Goal: Task Accomplishment & Management: Manage account settings

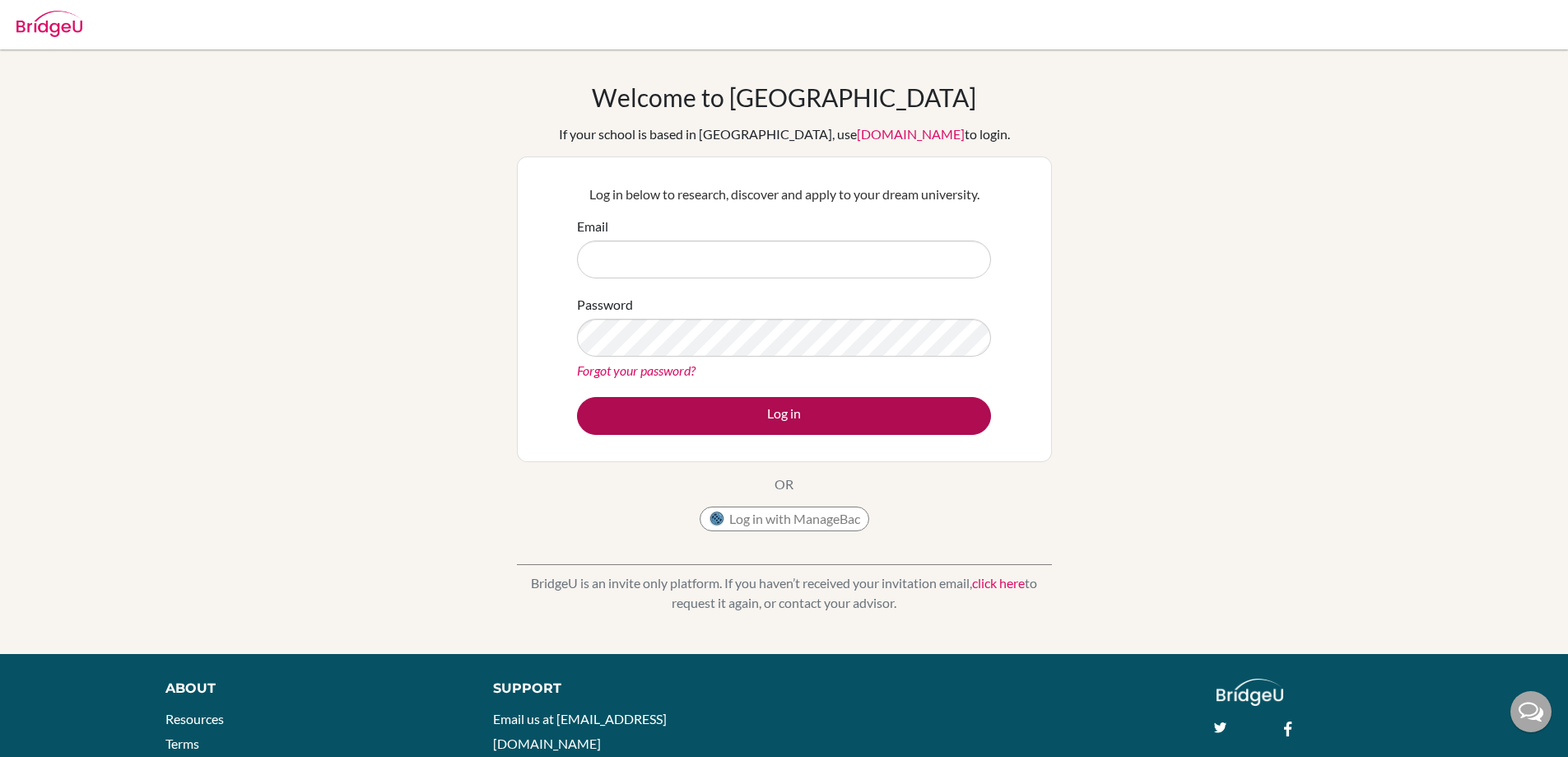
type input "[EMAIL_ADDRESS][DOMAIN_NAME]"
click at [721, 420] on button "Log in" at bounding box center [784, 416] width 414 height 38
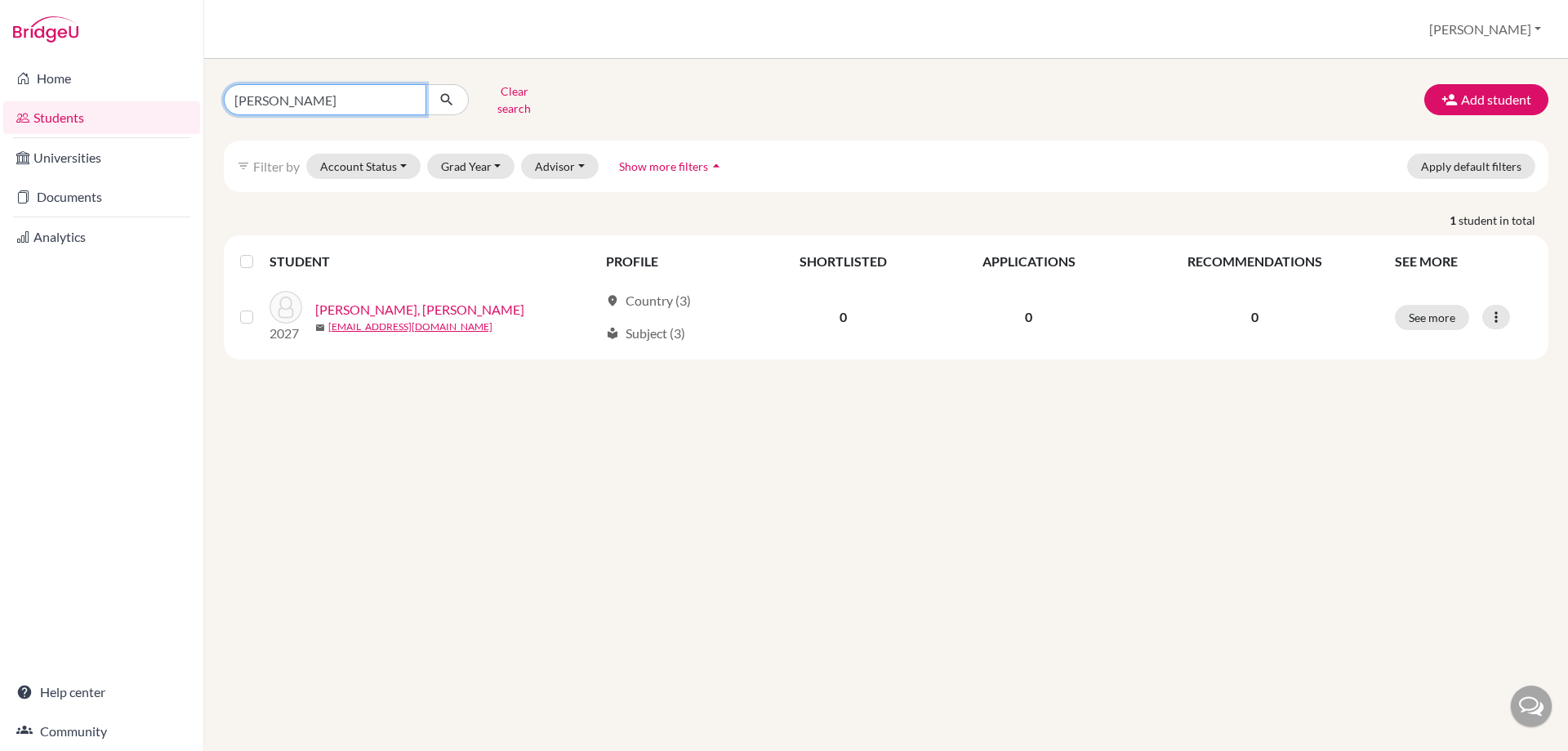
click at [350, 101] on input "hansen" at bounding box center [325, 99] width 203 height 31
click at [409, 93] on input "hansen" at bounding box center [325, 99] width 203 height 31
click at [506, 104] on button "Clear search" at bounding box center [514, 99] width 91 height 42
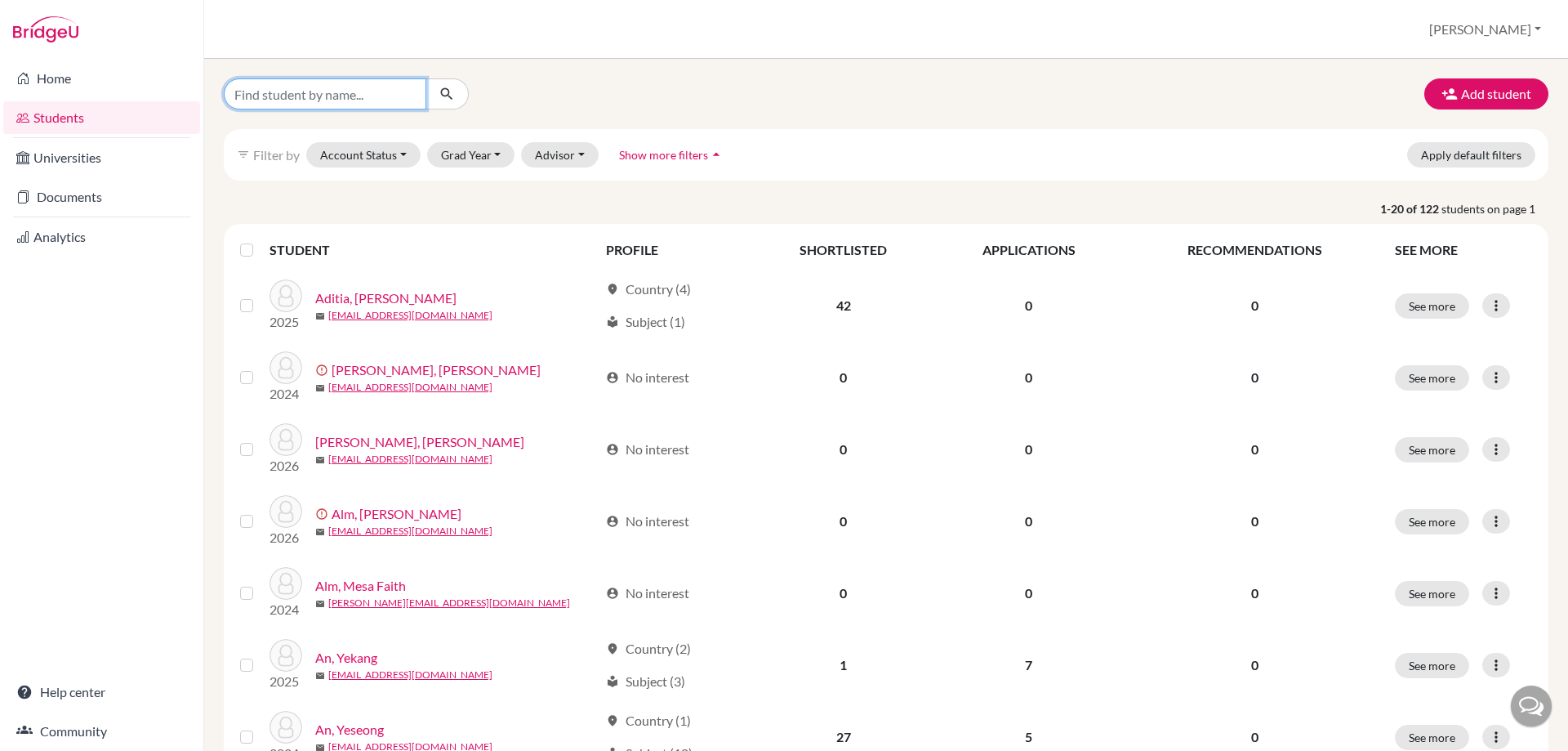
click at [383, 94] on input "Find student by name..." at bounding box center [325, 94] width 203 height 31
type input "a"
type input "nadia"
click button "submit" at bounding box center [447, 94] width 43 height 31
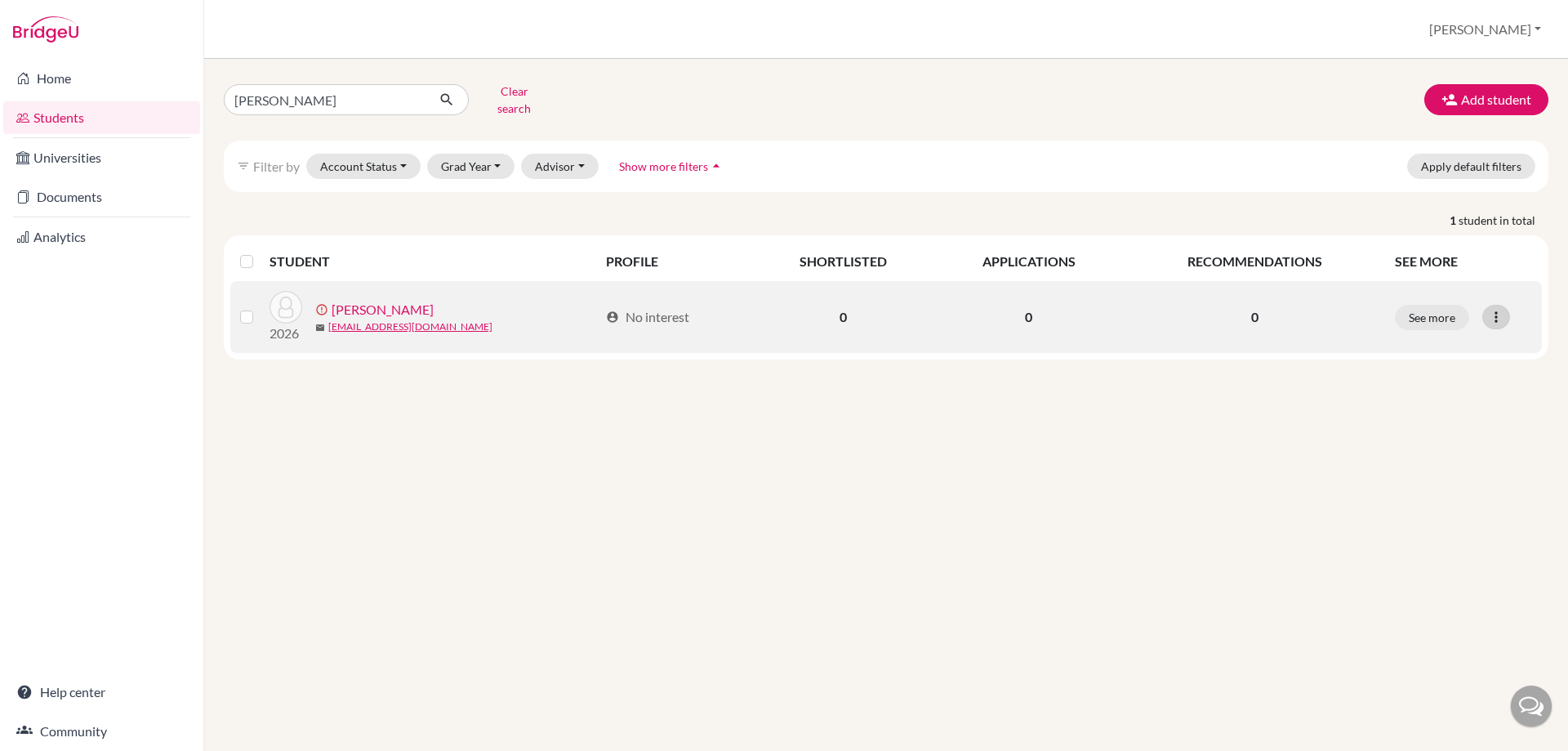
click at [1497, 309] on icon at bounding box center [1496, 317] width 16 height 16
click at [1465, 392] on button "Resend invite email" at bounding box center [1434, 403] width 148 height 26
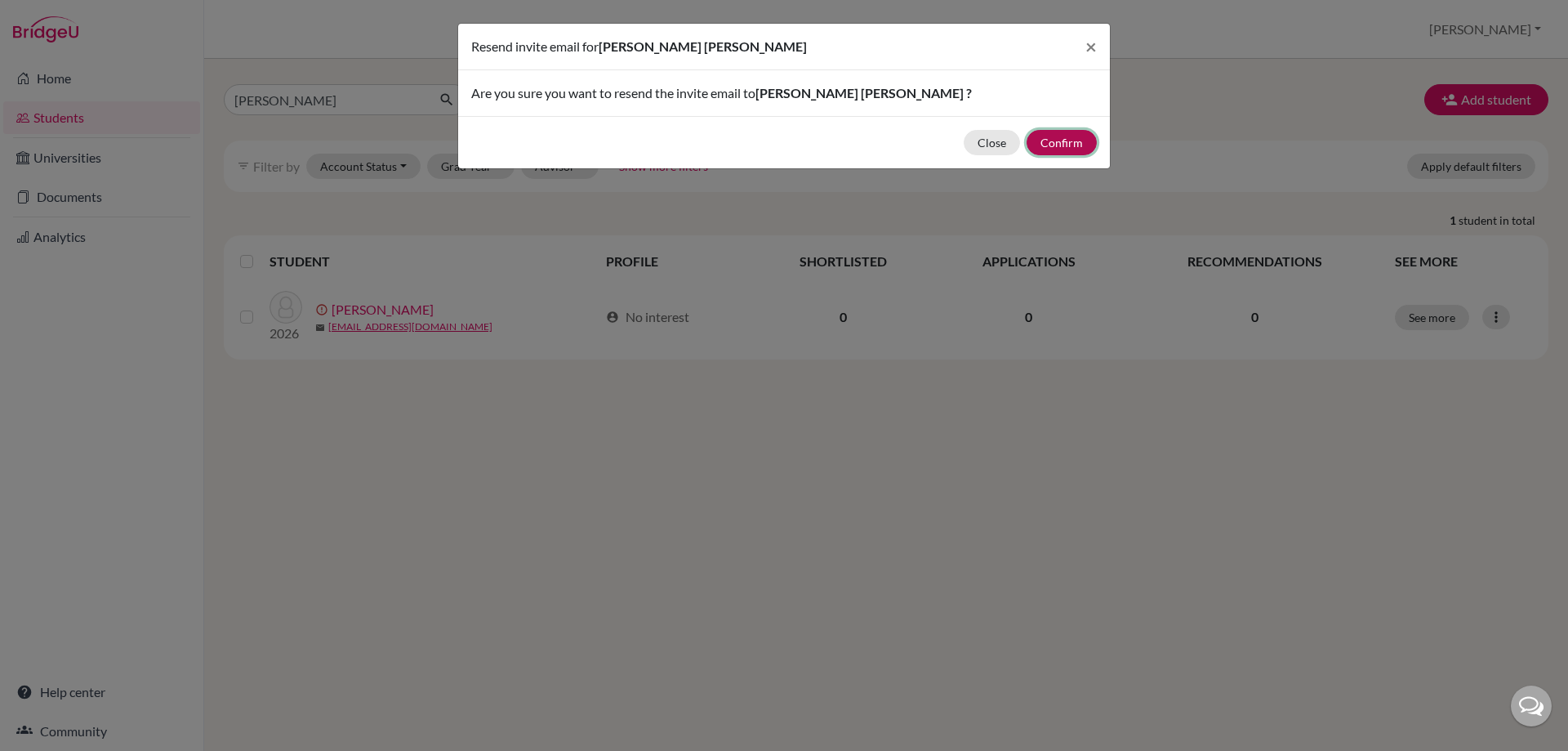
click at [1086, 140] on button "Confirm" at bounding box center [1061, 142] width 70 height 25
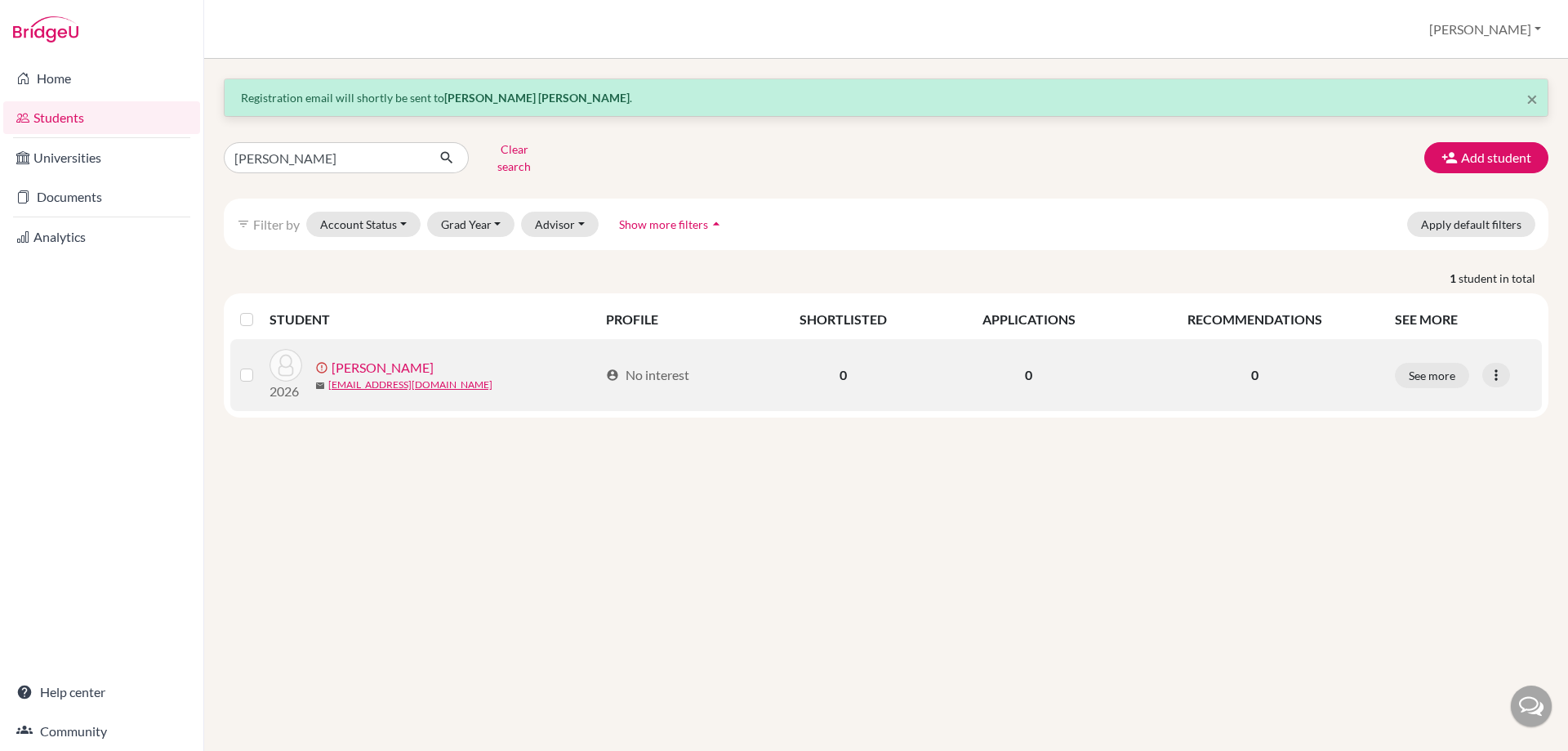
click at [434, 357] on link "Svoboda, Nadia Renee" at bounding box center [382, 367] width 102 height 20
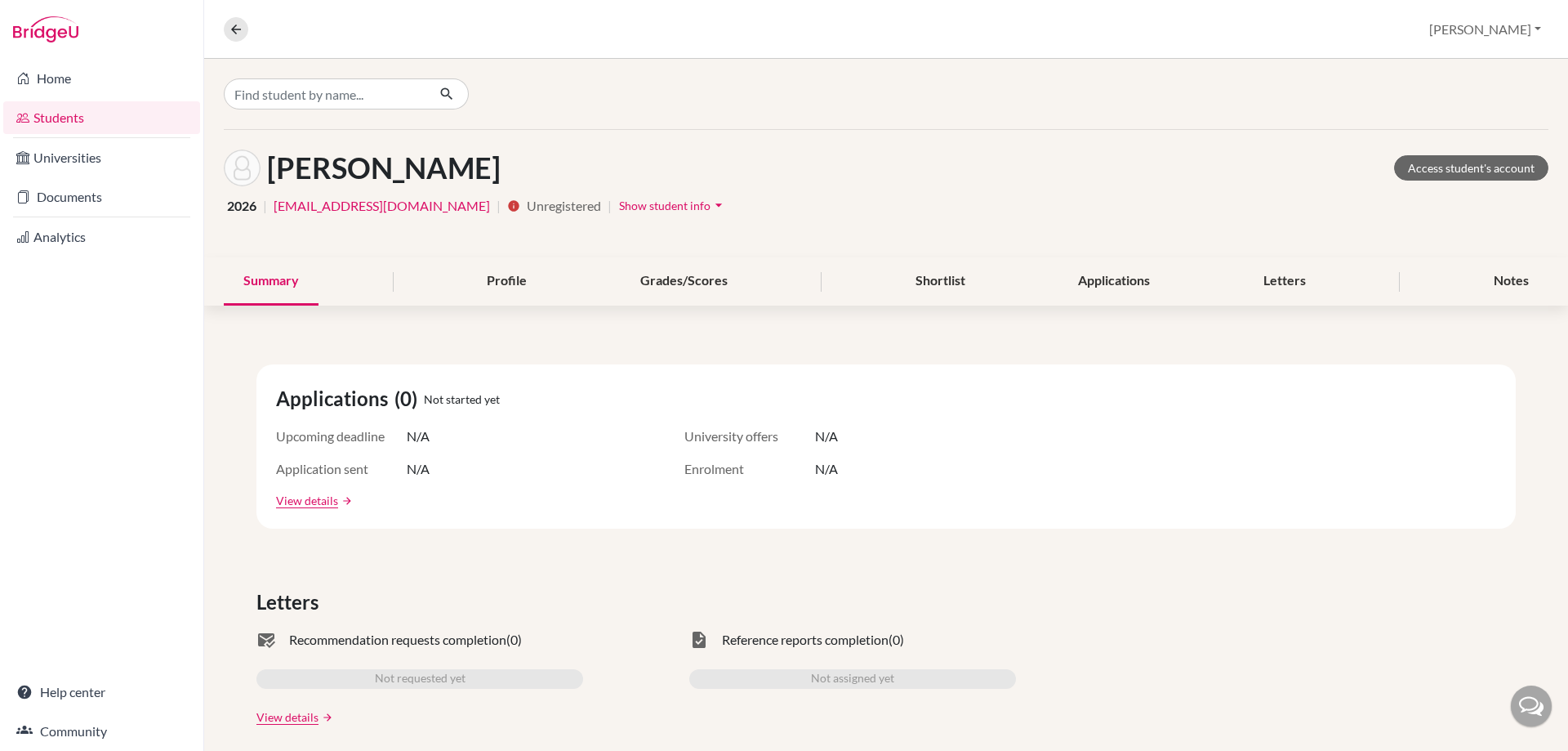
click at [619, 208] on span "Show student info" at bounding box center [665, 204] width 92 height 14
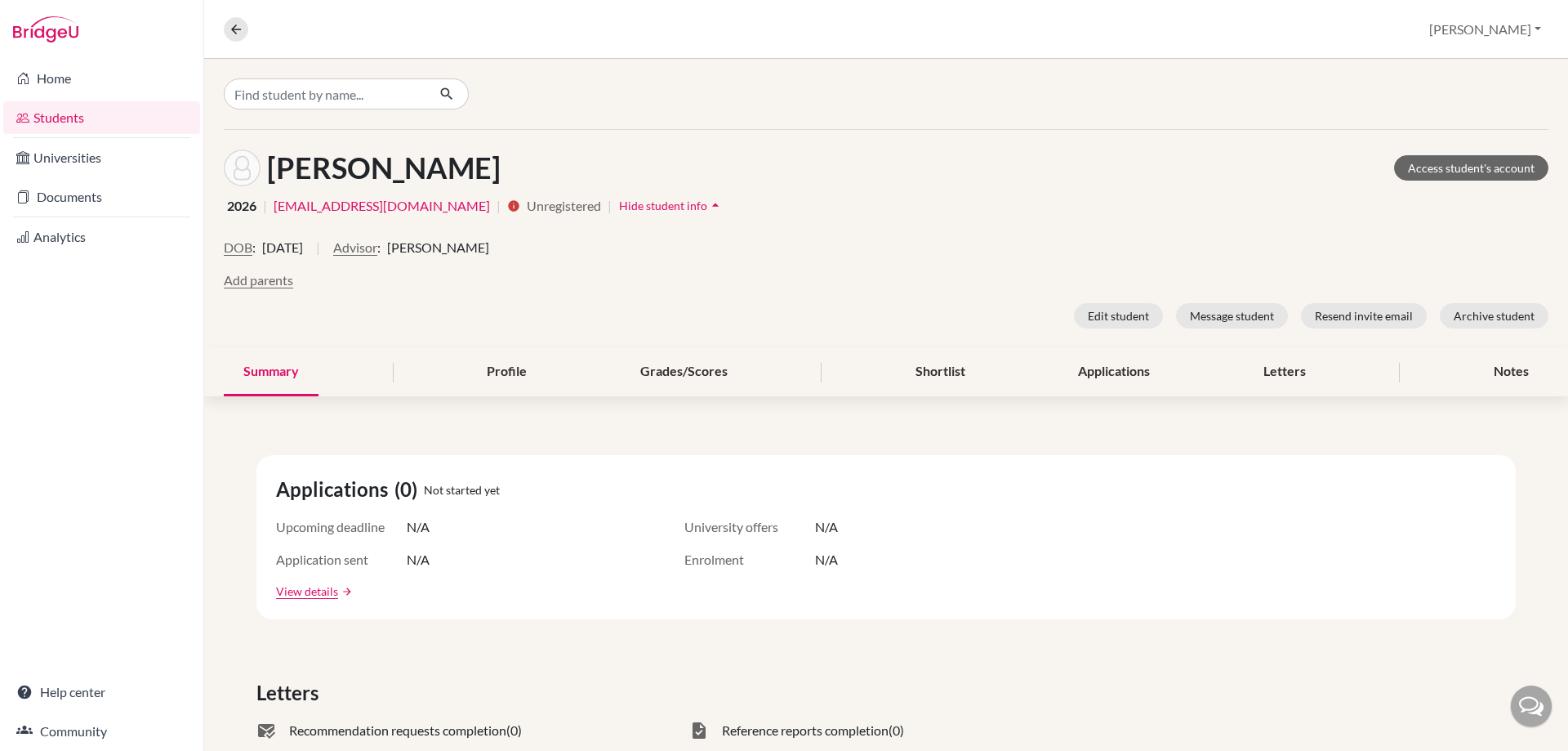
click at [619, 209] on span "Hide student info" at bounding box center [663, 204] width 88 height 14
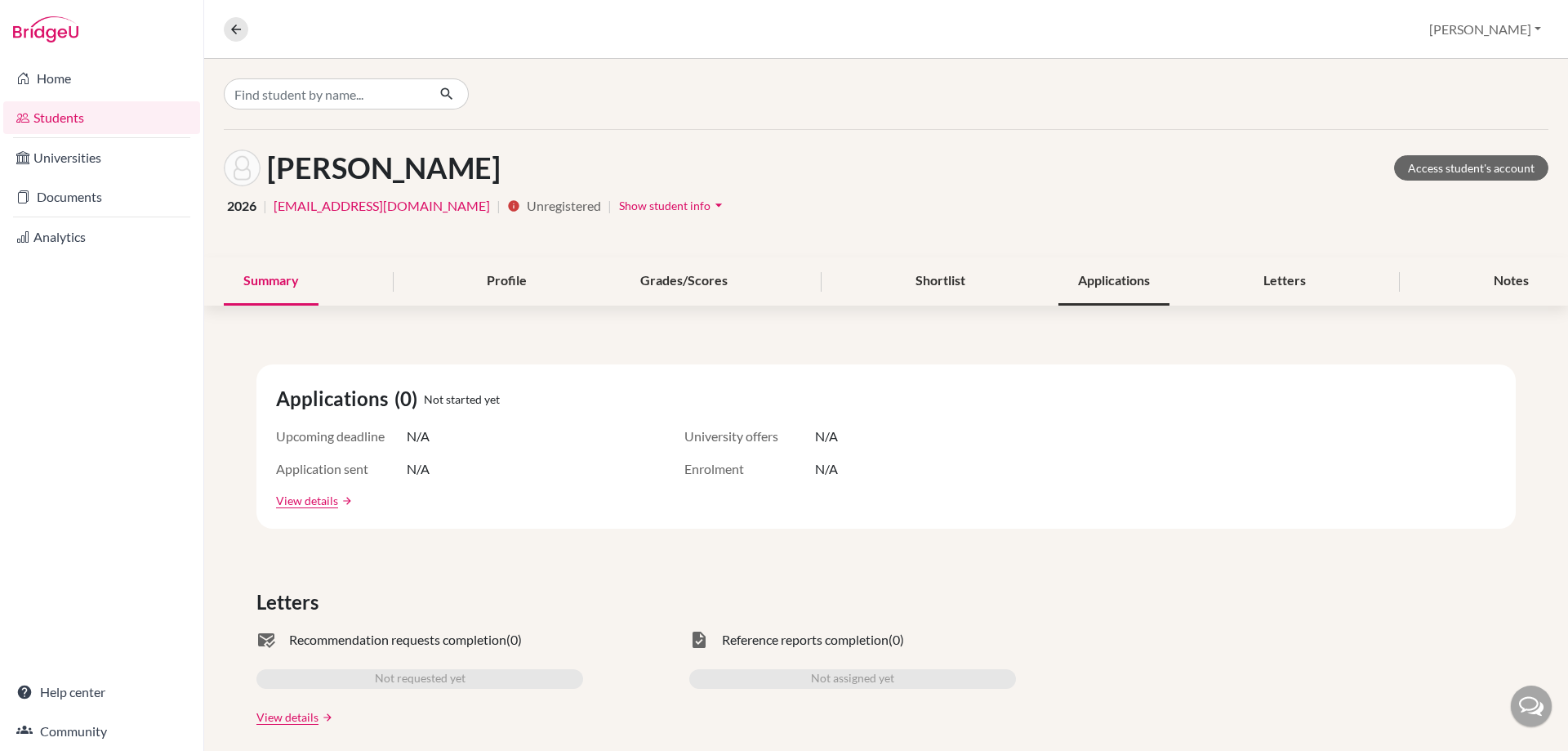
click at [1096, 284] on div "Applications" at bounding box center [1113, 282] width 111 height 49
